Goal: Navigation & Orientation: Go to known website

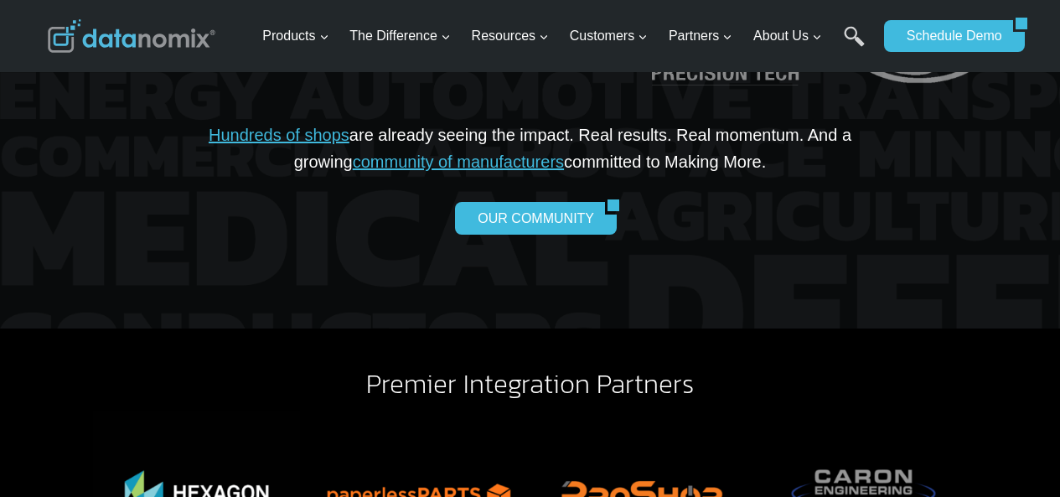
scroll to position [4224, 0]
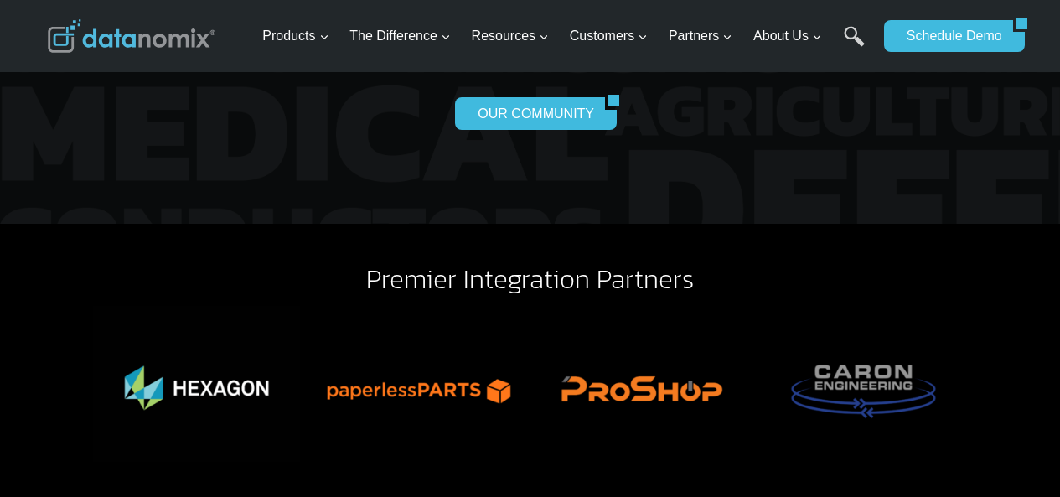
click at [98, 25] on img at bounding box center [132, 36] width 168 height 34
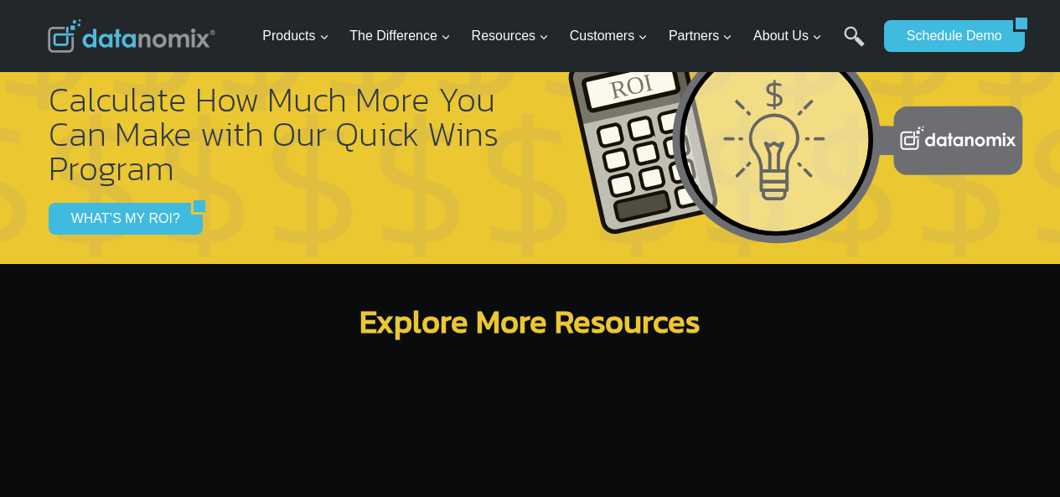
scroll to position [5178, 0]
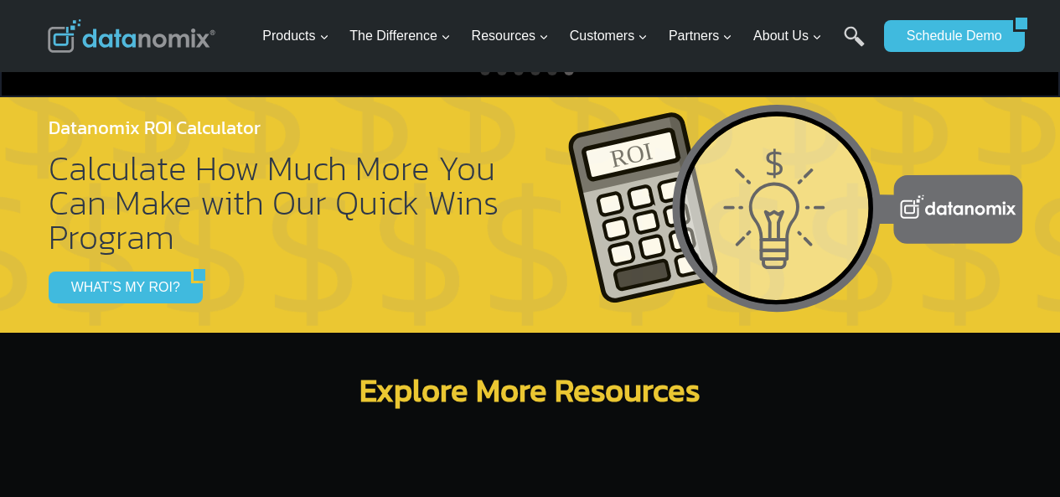
click at [101, 34] on img at bounding box center [132, 36] width 168 height 34
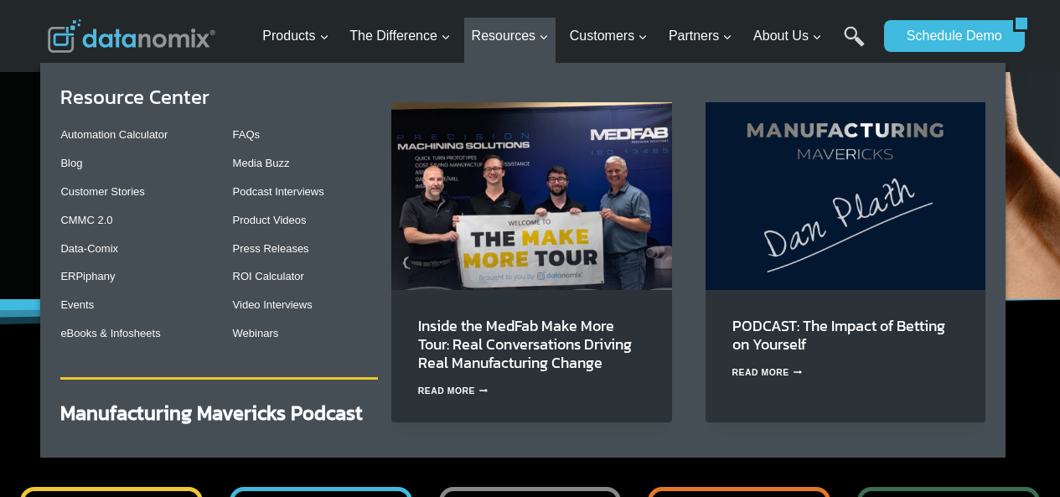
scroll to position [245, 0]
